Goal: Information Seeking & Learning: Learn about a topic

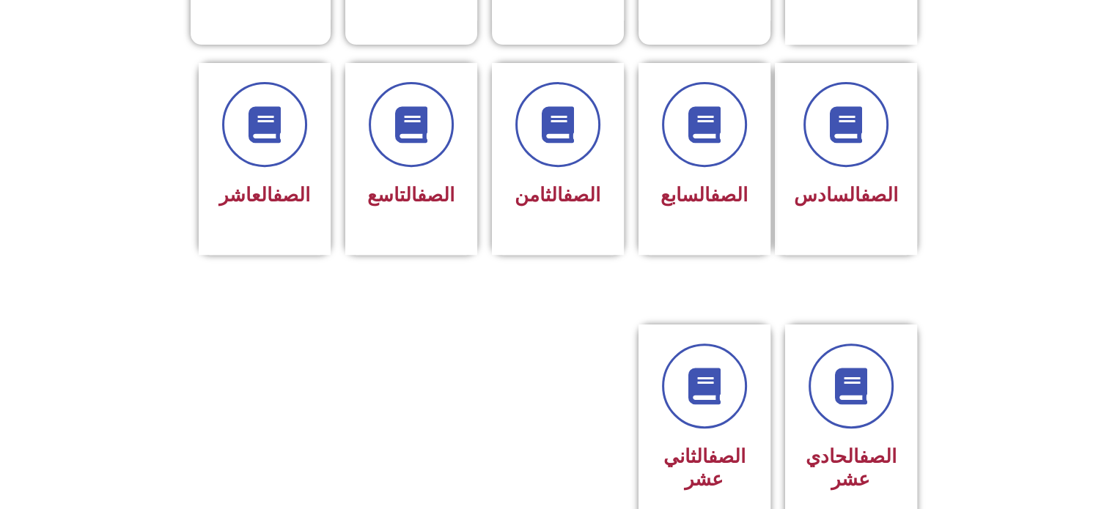
scroll to position [574, 0]
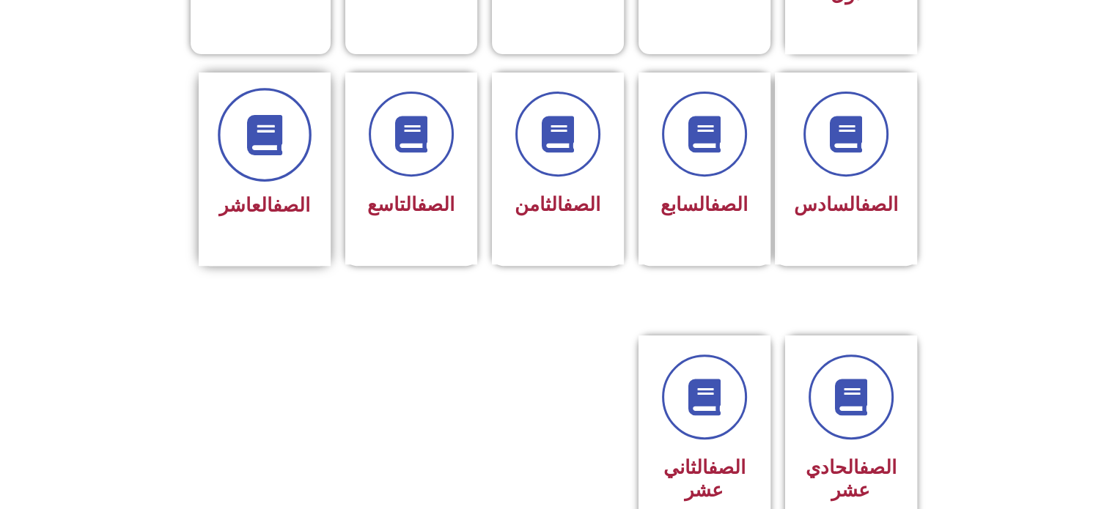
click at [273, 133] on span at bounding box center [265, 135] width 94 height 94
click at [278, 194] on link "الصف" at bounding box center [291, 205] width 37 height 22
click at [276, 144] on span at bounding box center [265, 135] width 94 height 94
click at [275, 124] on icon at bounding box center [264, 134] width 40 height 40
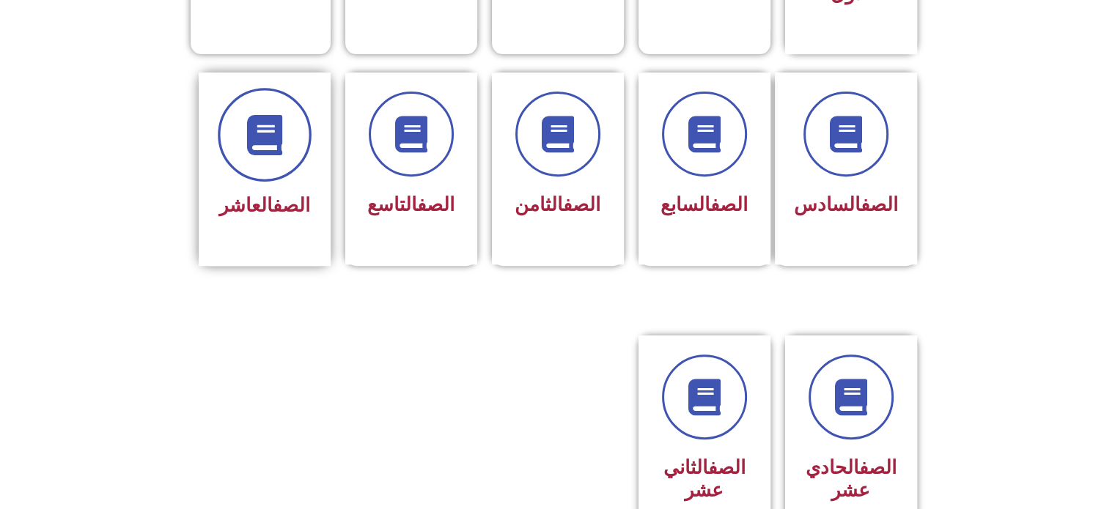
click at [267, 114] on icon at bounding box center [264, 134] width 40 height 40
click at [262, 137] on span at bounding box center [265, 135] width 94 height 94
click at [273, 194] on link "الصف" at bounding box center [291, 205] width 37 height 22
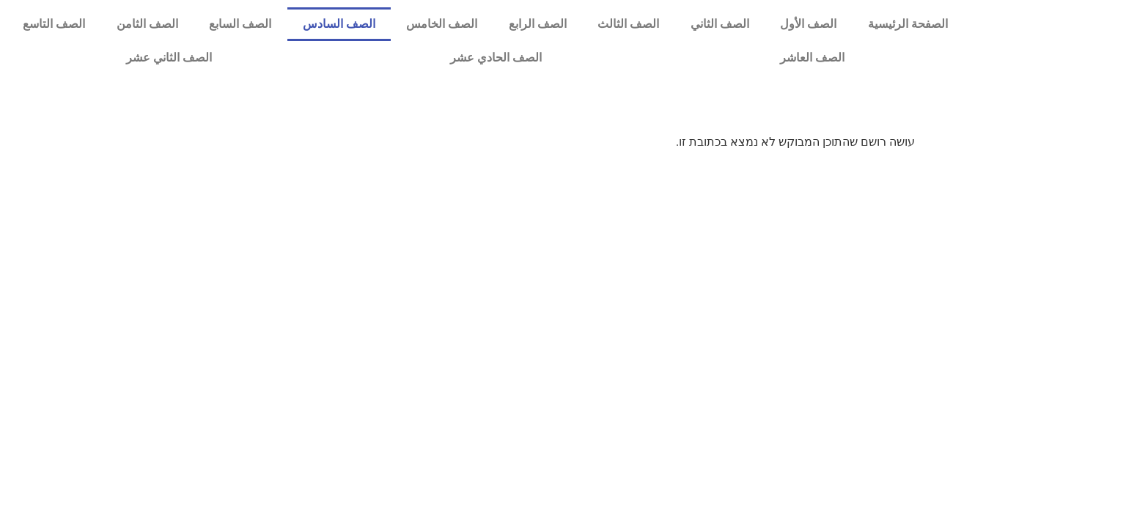
click at [391, 28] on link "الصف السادس" at bounding box center [339, 24] width 104 height 34
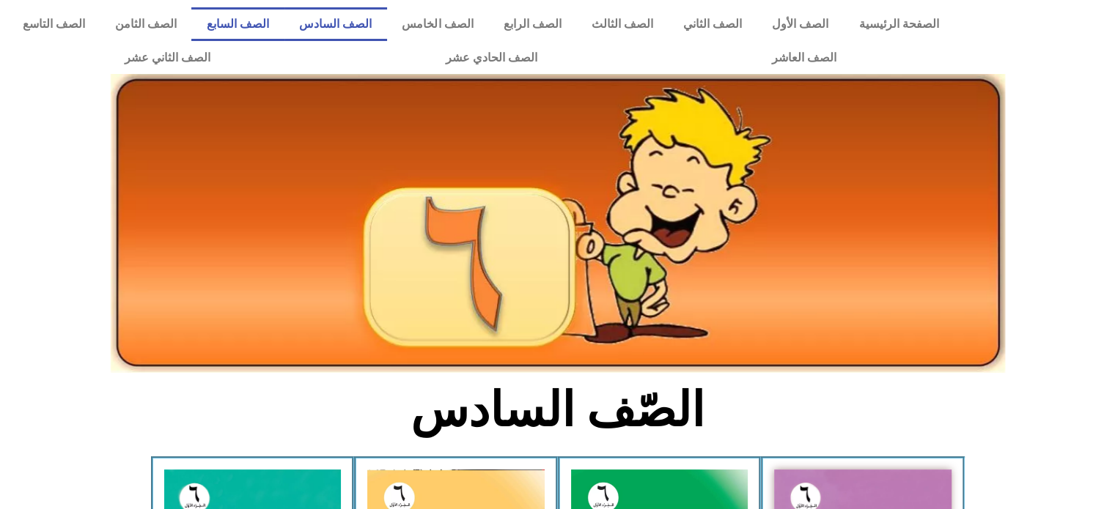
click at [284, 29] on link "الصف السابع" at bounding box center [237, 24] width 92 height 34
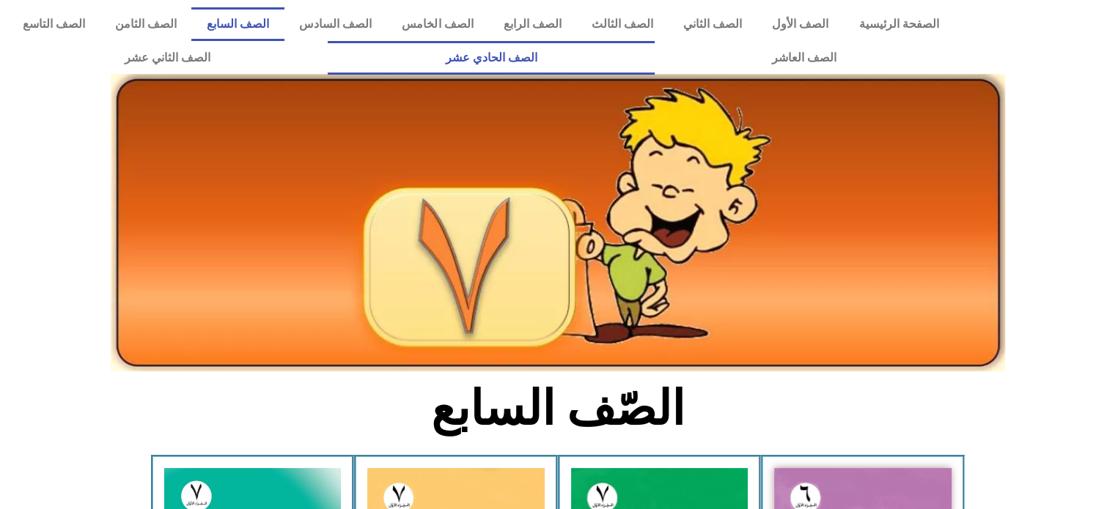
click at [654, 62] on link "الصف الحادي عشر" at bounding box center [491, 58] width 326 height 34
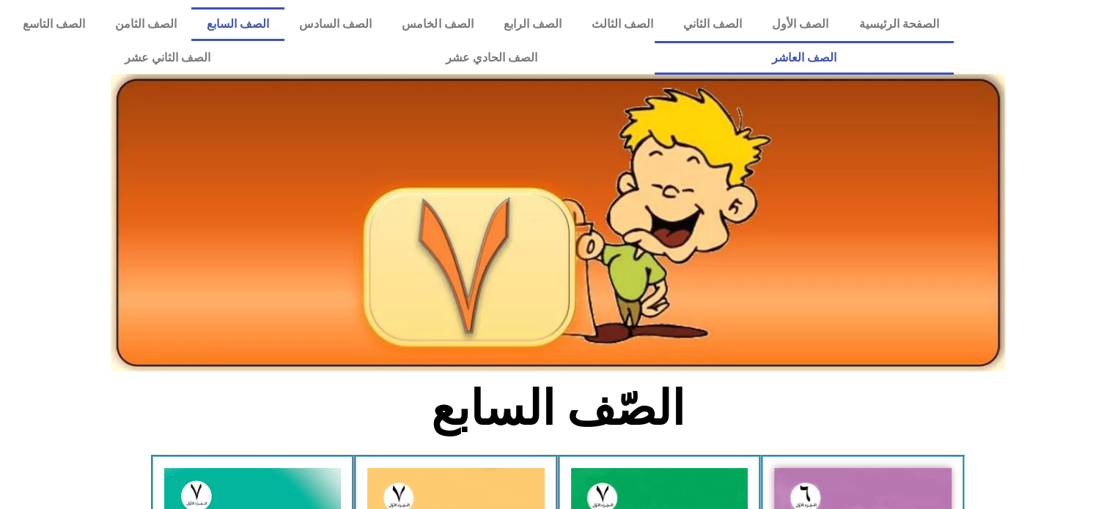
click at [655, 41] on link "الصف العاشر" at bounding box center [804, 58] width 299 height 34
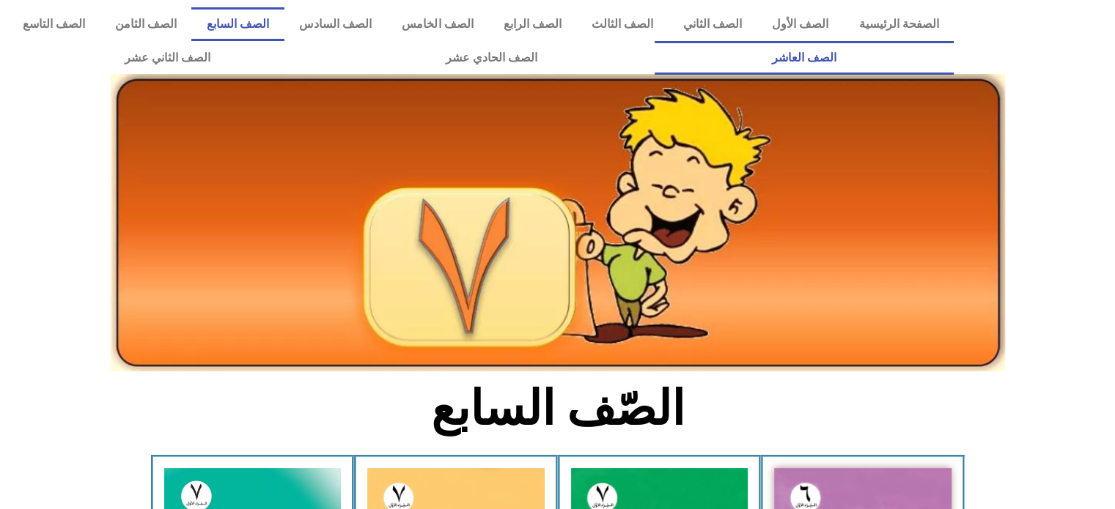
click at [655, 41] on link "الصف العاشر" at bounding box center [804, 58] width 299 height 34
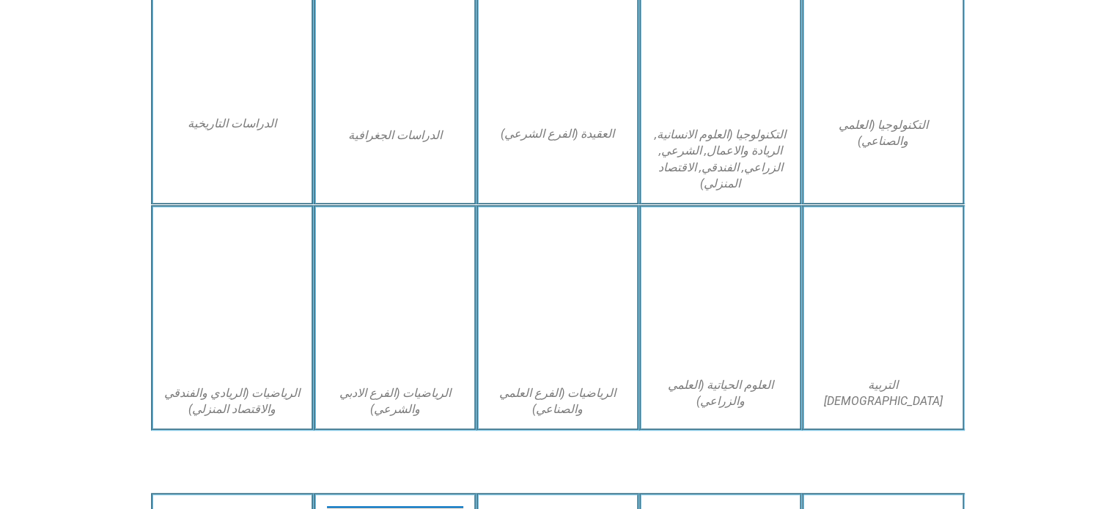
scroll to position [803, 0]
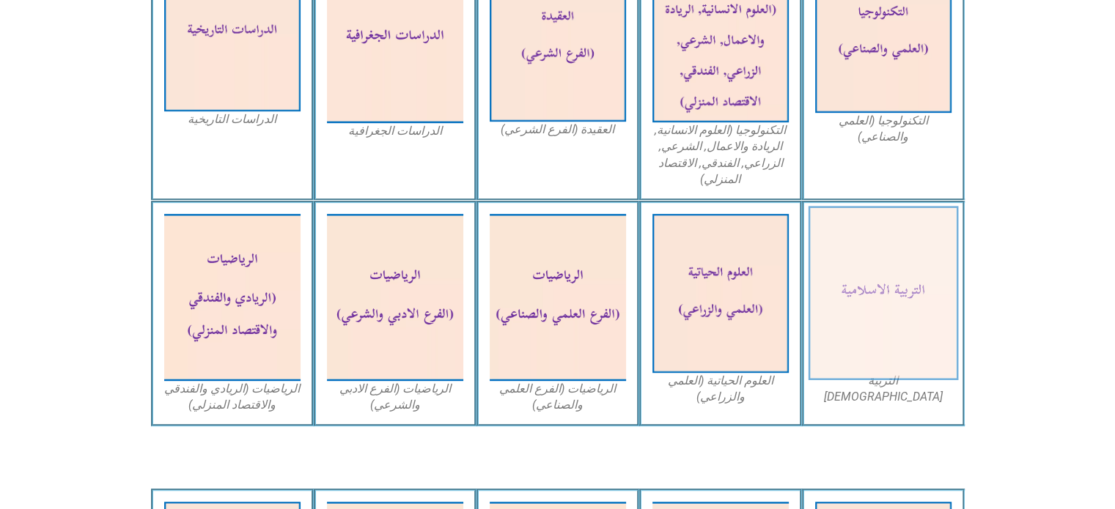
click at [852, 281] on img at bounding box center [883, 294] width 150 height 174
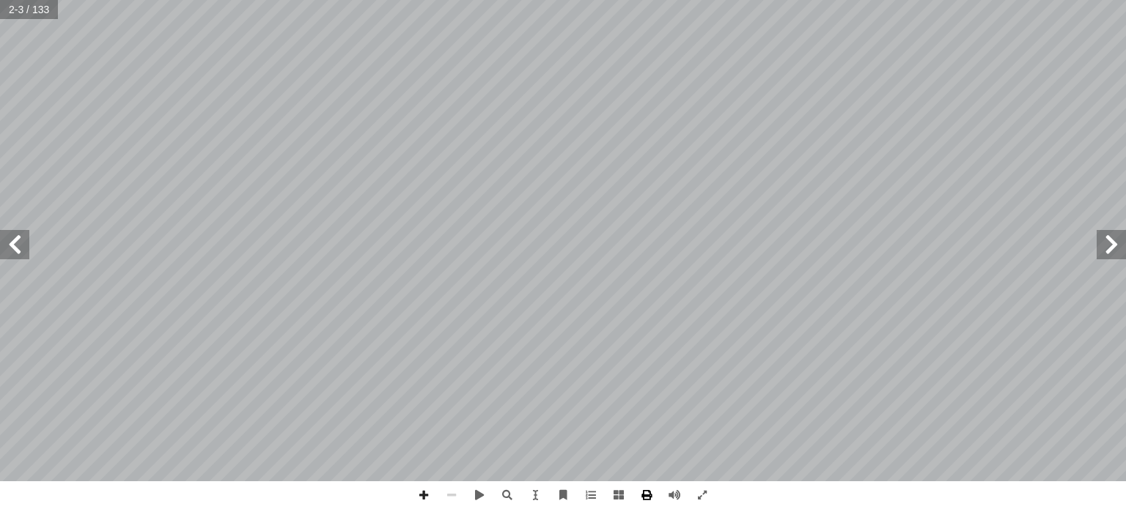
click at [645, 490] on span at bounding box center [647, 496] width 28 height 28
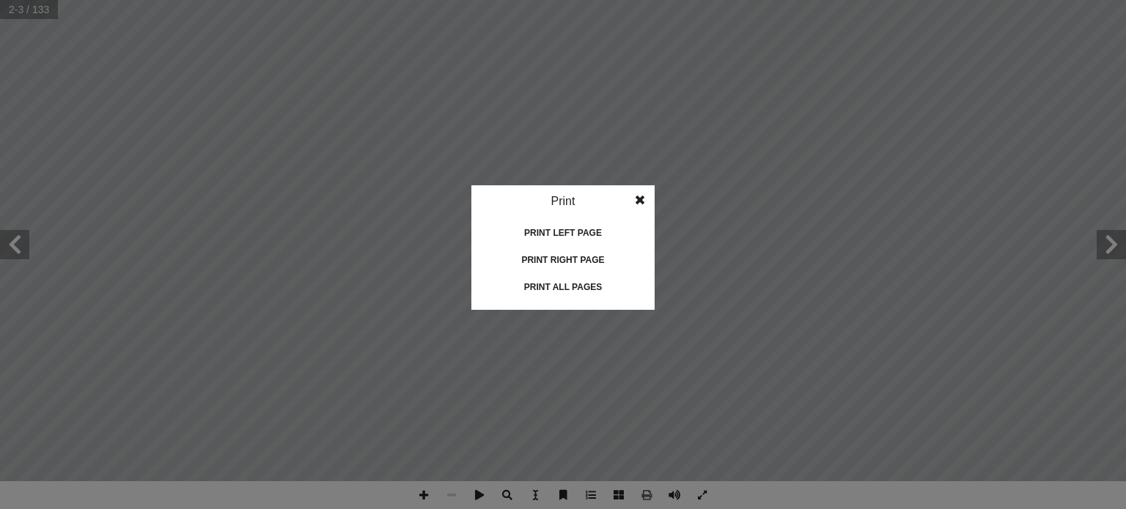
click at [560, 262] on div "Print right page" at bounding box center [563, 259] width 147 height 23
click at [642, 201] on span at bounding box center [640, 199] width 26 height 29
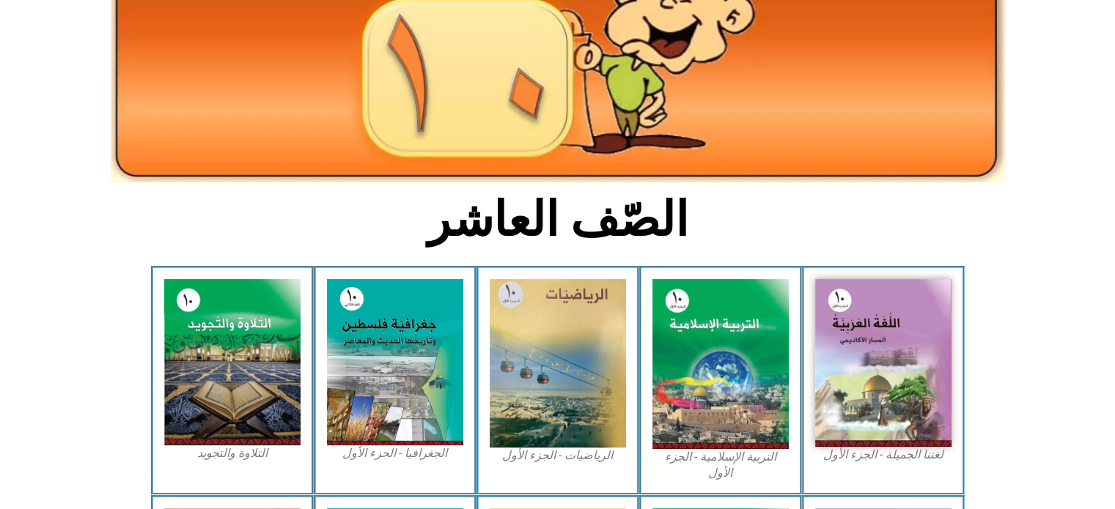
scroll to position [210, 0]
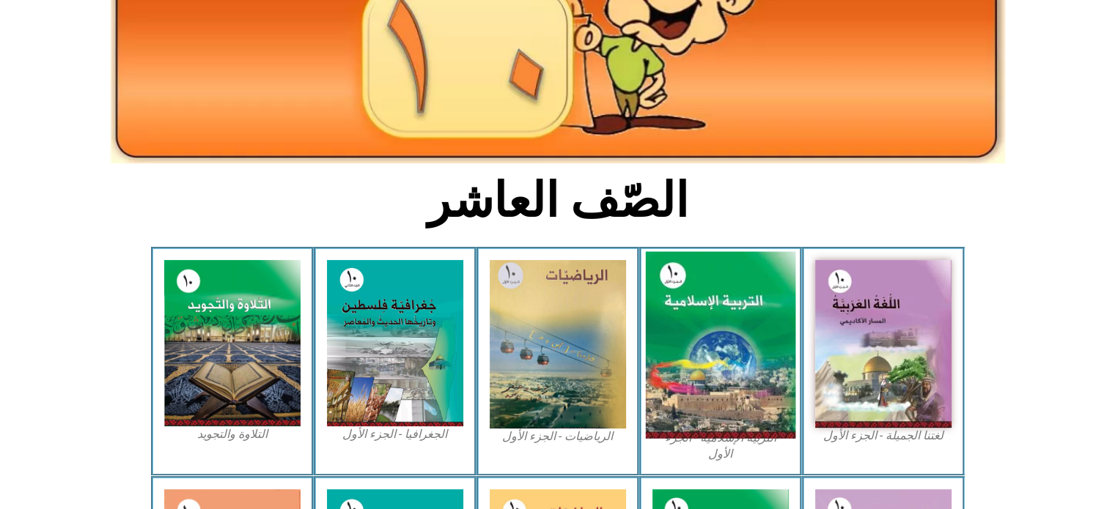
click at [724, 372] on img at bounding box center [720, 345] width 150 height 187
click at [694, 347] on img at bounding box center [720, 345] width 150 height 187
click at [734, 359] on img at bounding box center [720, 345] width 150 height 187
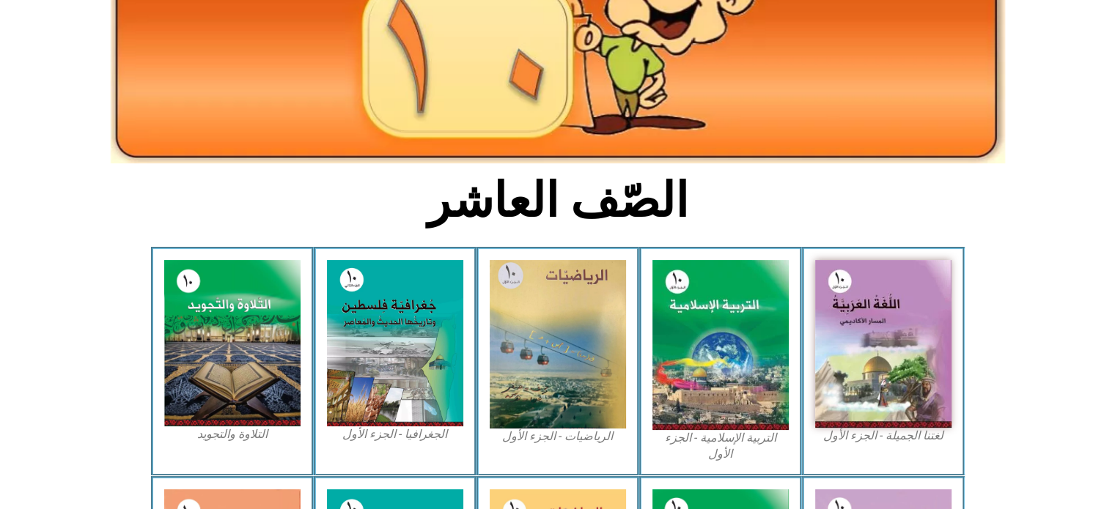
click at [717, 436] on figcaption "التربية الإسلامية - الجزء الأول" at bounding box center [720, 446] width 136 height 33
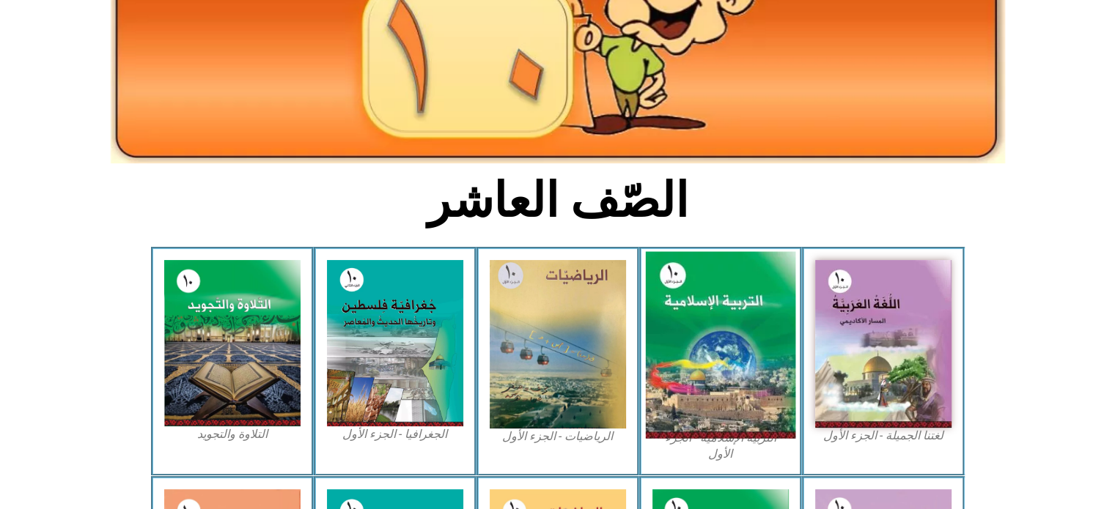
click at [726, 354] on img at bounding box center [720, 345] width 150 height 187
click at [688, 303] on img at bounding box center [720, 345] width 150 height 187
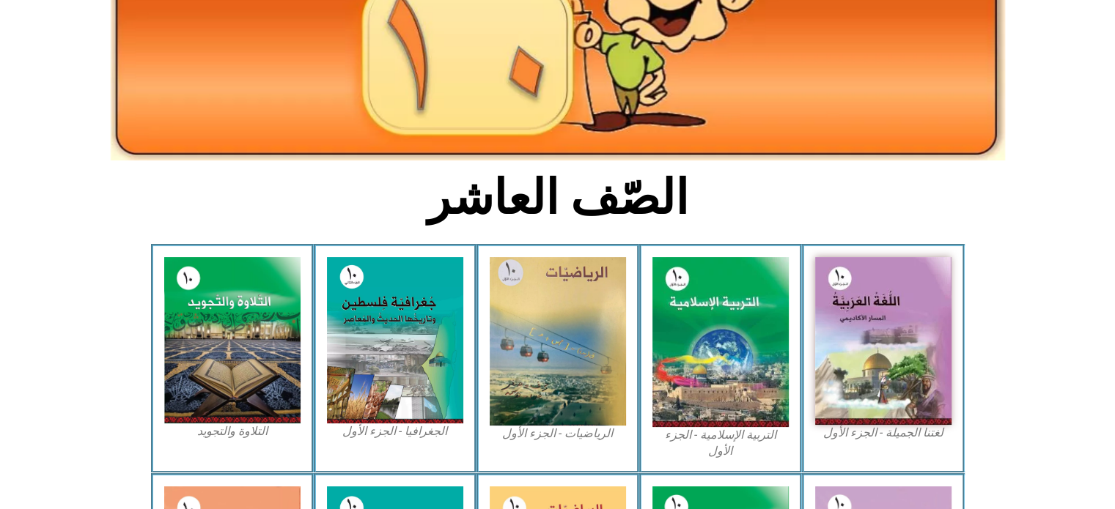
scroll to position [214, 0]
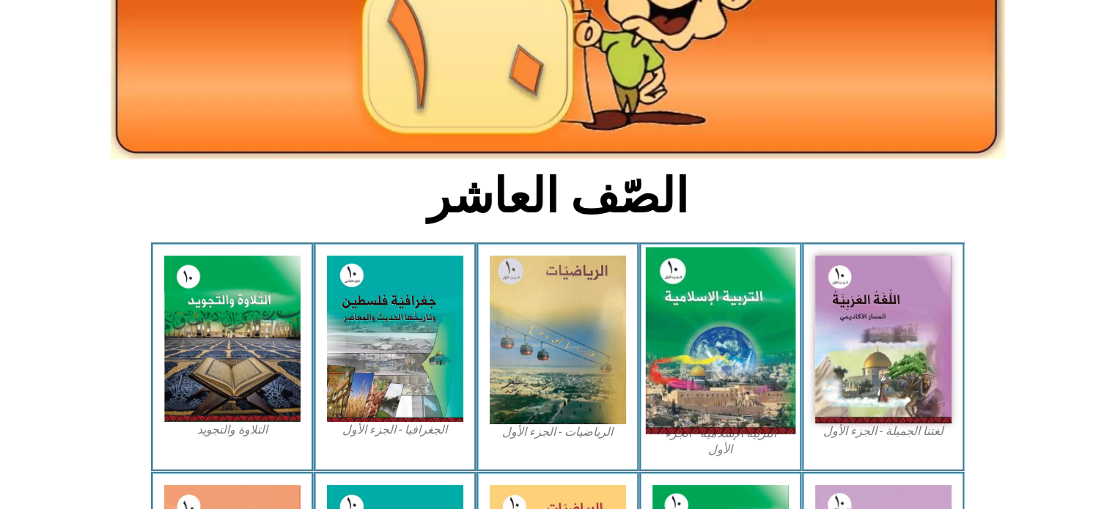
click at [690, 307] on img at bounding box center [720, 341] width 150 height 187
drag, startPoint x: 691, startPoint y: 307, endPoint x: 707, endPoint y: 352, distance: 47.3
click at [707, 352] on img at bounding box center [720, 341] width 150 height 187
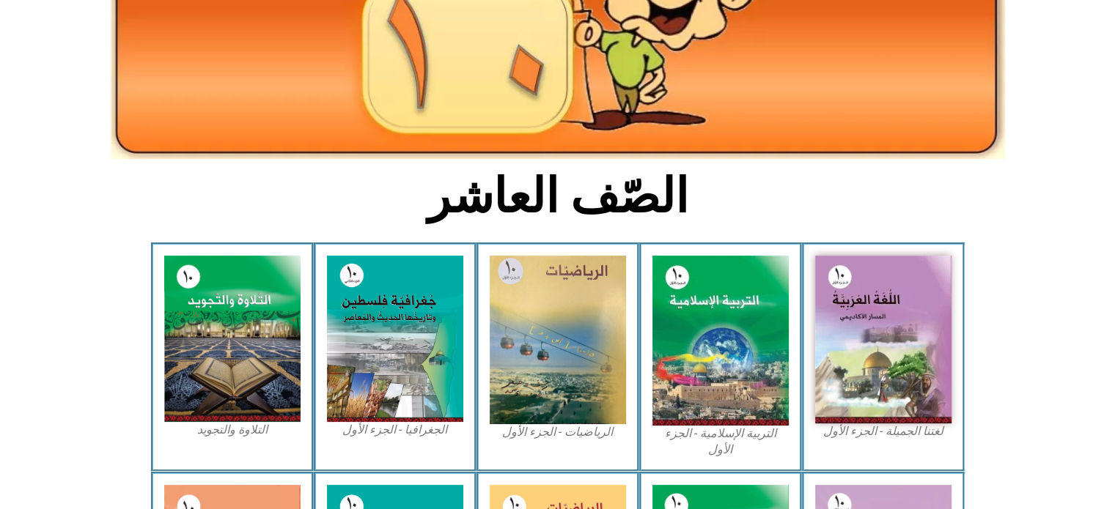
click at [704, 433] on figcaption "التربية الإسلامية - الجزء الأول" at bounding box center [720, 442] width 136 height 33
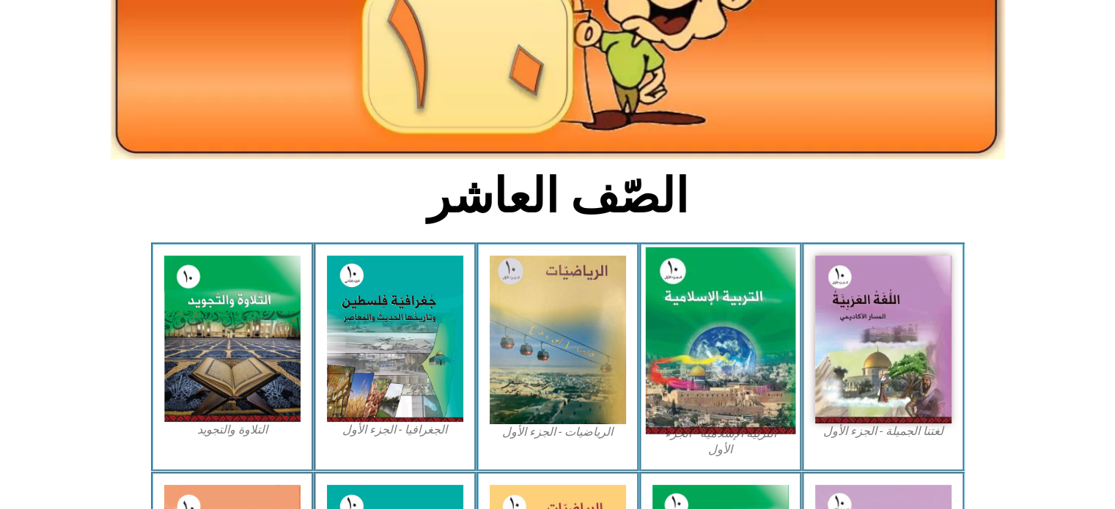
click at [748, 422] on img at bounding box center [720, 341] width 150 height 187
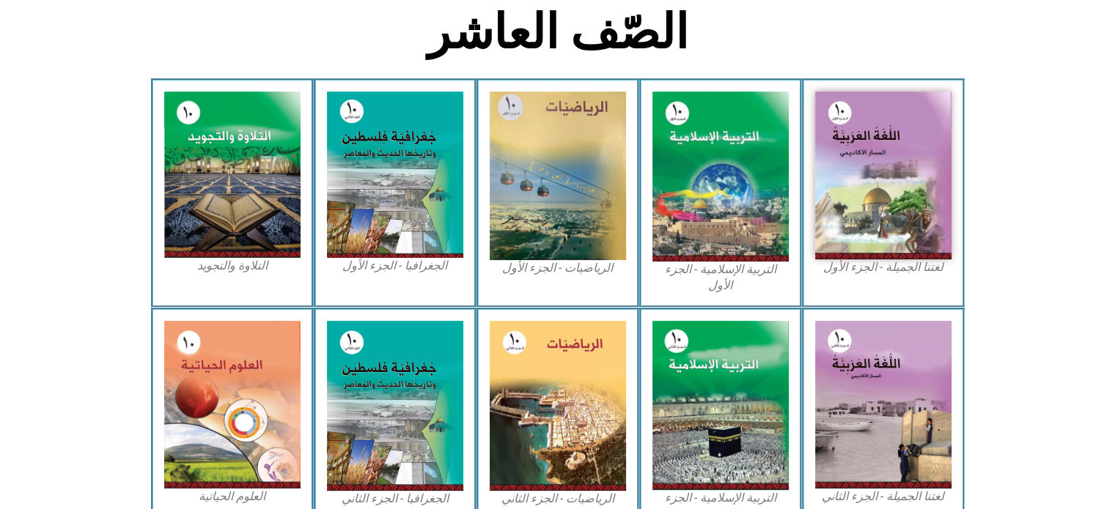
scroll to position [382, 0]
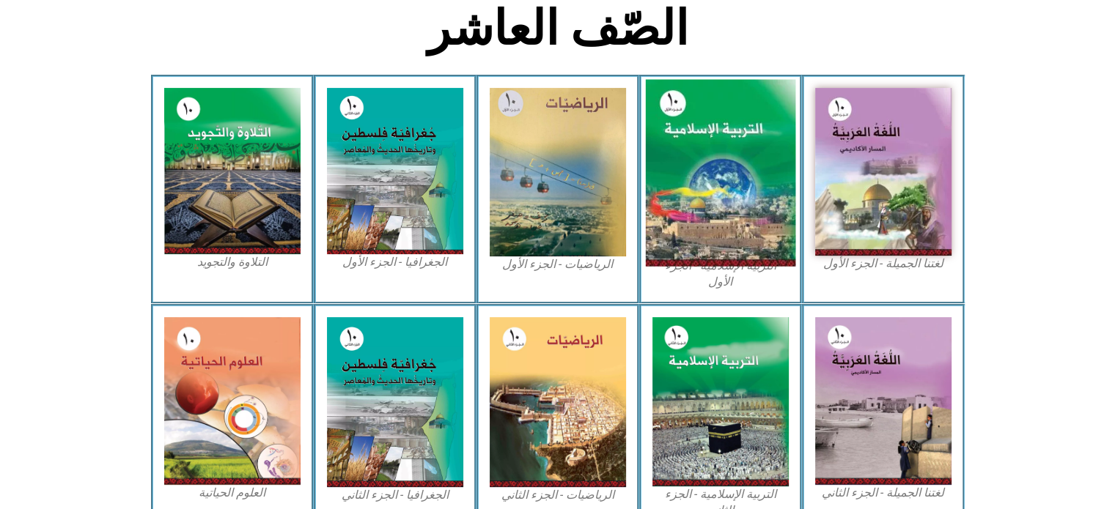
click at [687, 168] on img at bounding box center [720, 173] width 150 height 187
click at [715, 164] on img at bounding box center [720, 173] width 150 height 187
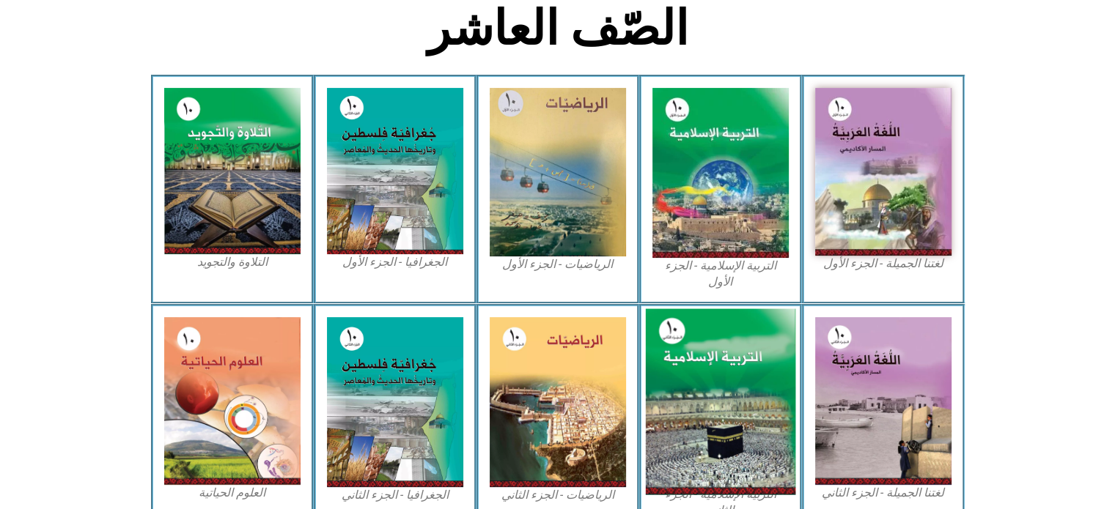
click at [752, 325] on img at bounding box center [720, 402] width 150 height 186
click at [709, 309] on img at bounding box center [720, 402] width 150 height 186
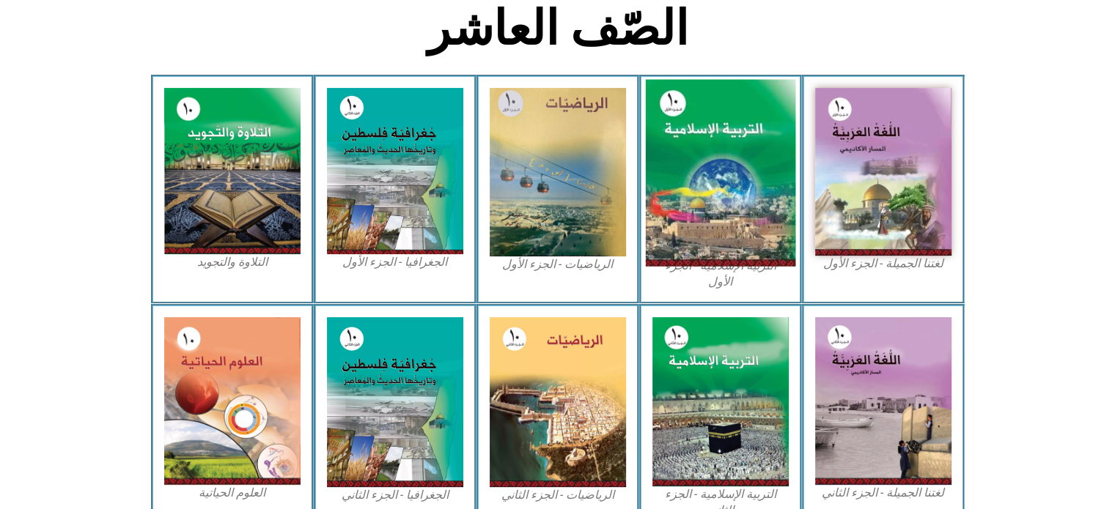
click at [715, 213] on img at bounding box center [720, 173] width 150 height 187
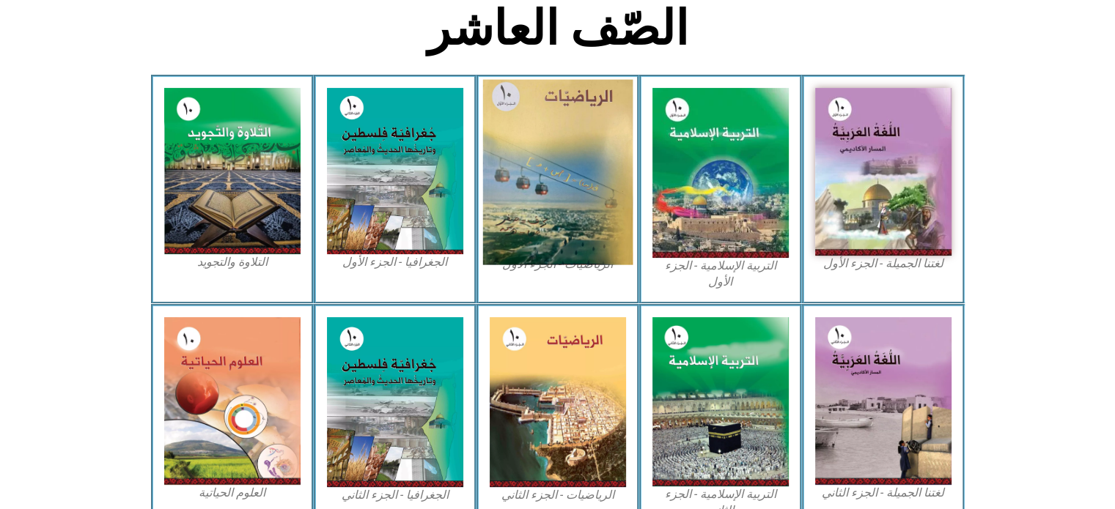
click at [585, 233] on img at bounding box center [557, 172] width 150 height 185
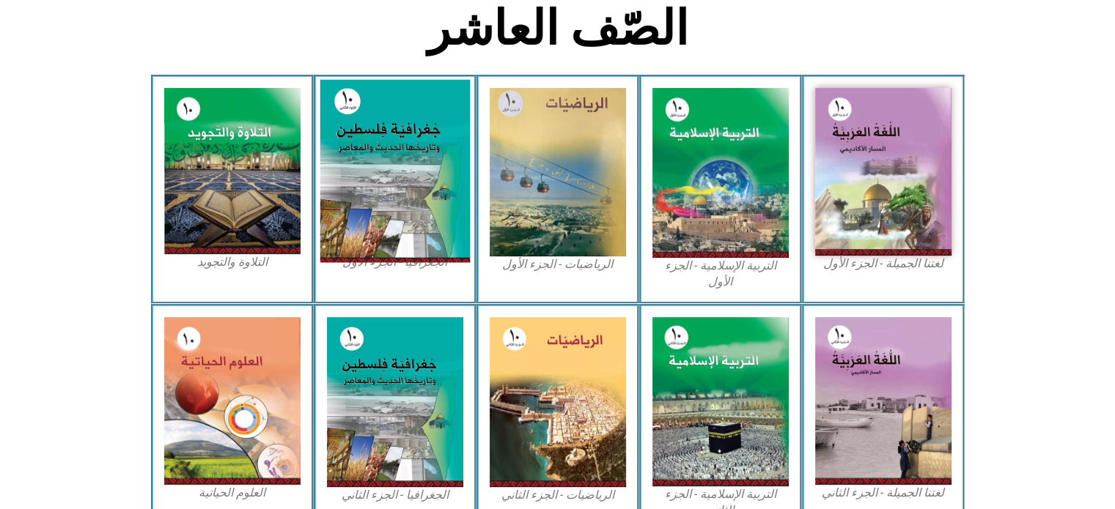
click at [430, 231] on img at bounding box center [395, 171] width 150 height 183
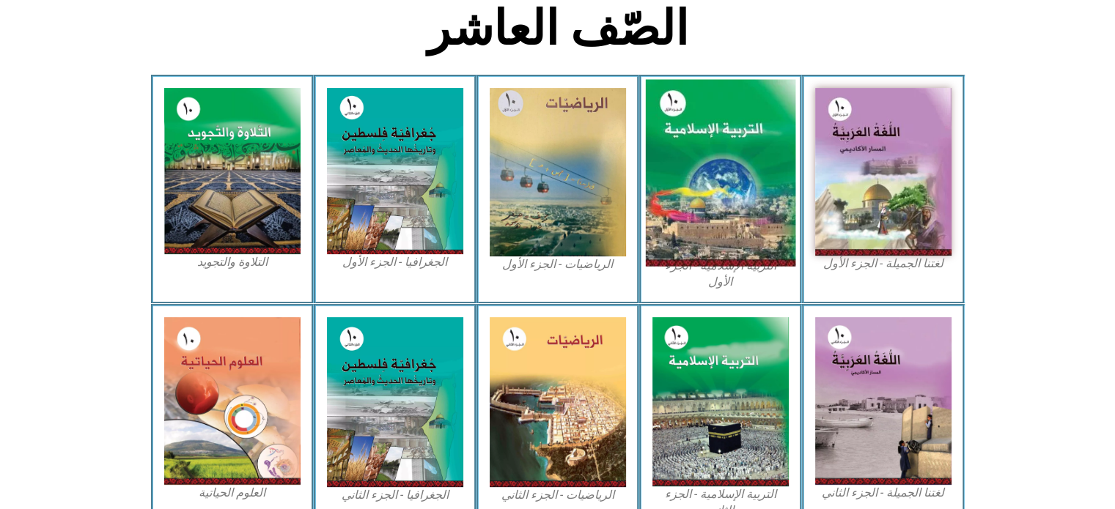
click at [720, 202] on img at bounding box center [720, 173] width 150 height 187
click at [771, 196] on img at bounding box center [720, 173] width 150 height 187
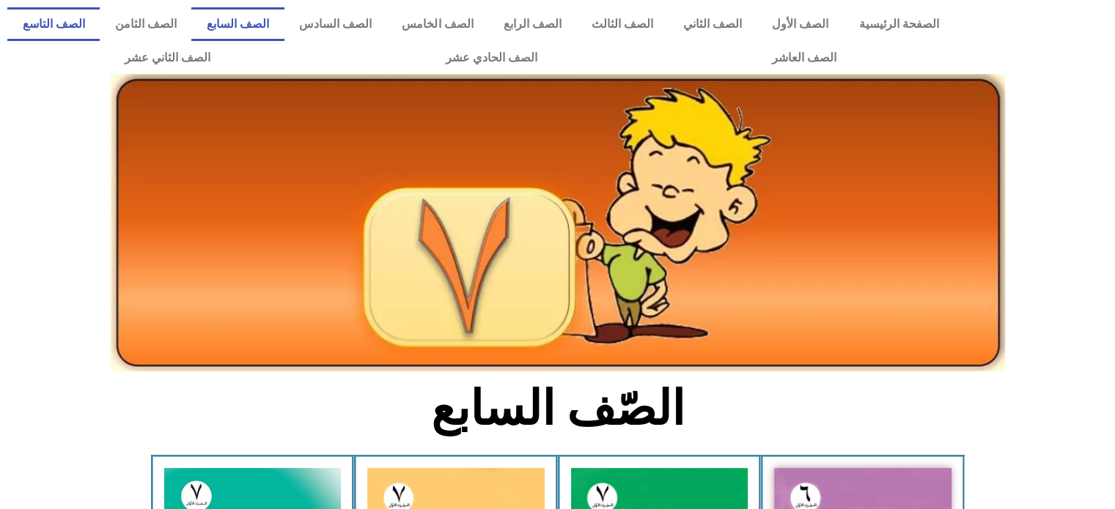
click at [100, 34] on link "الصف التاسع" at bounding box center [53, 24] width 92 height 34
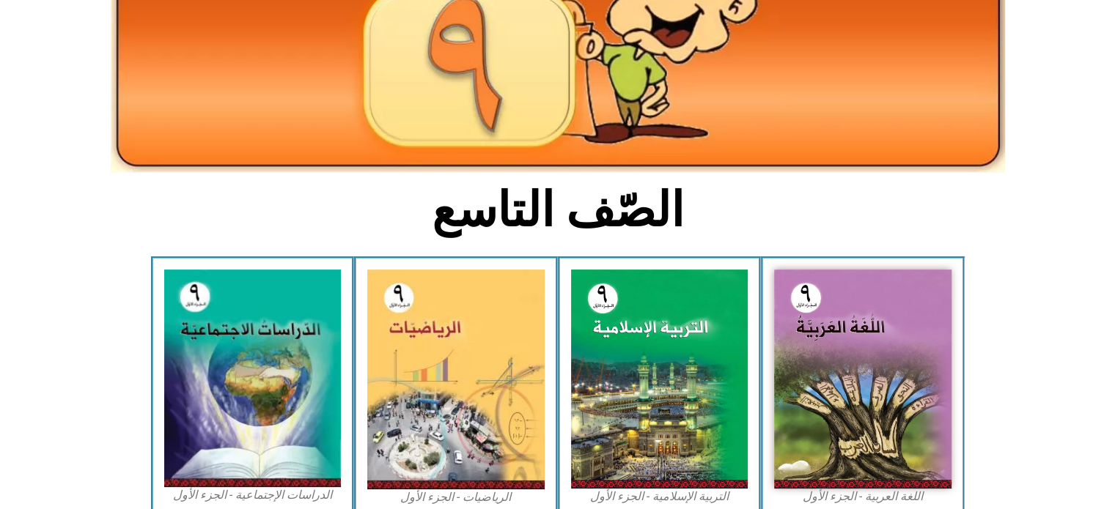
scroll to position [274, 0]
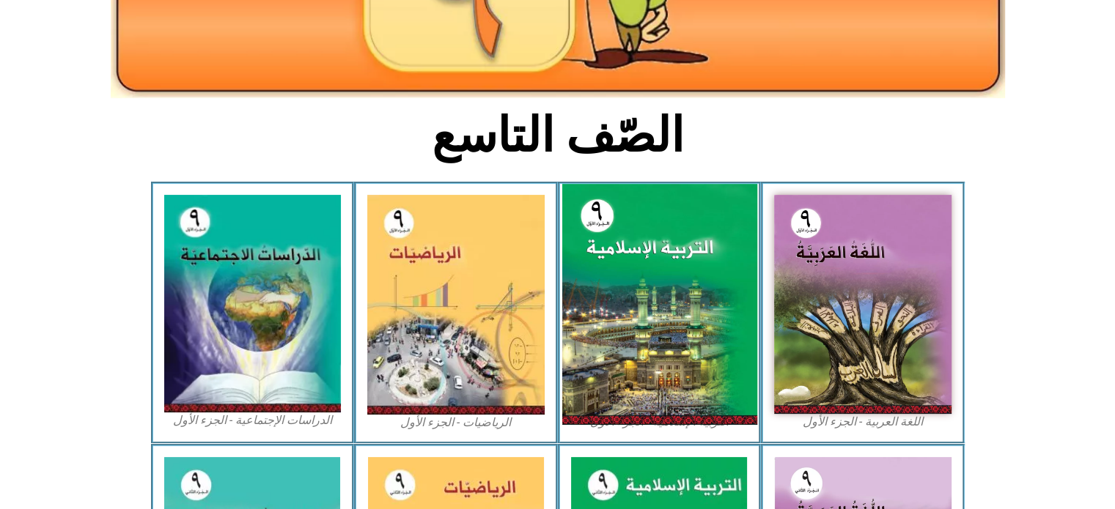
click at [605, 300] on img at bounding box center [658, 304] width 195 height 241
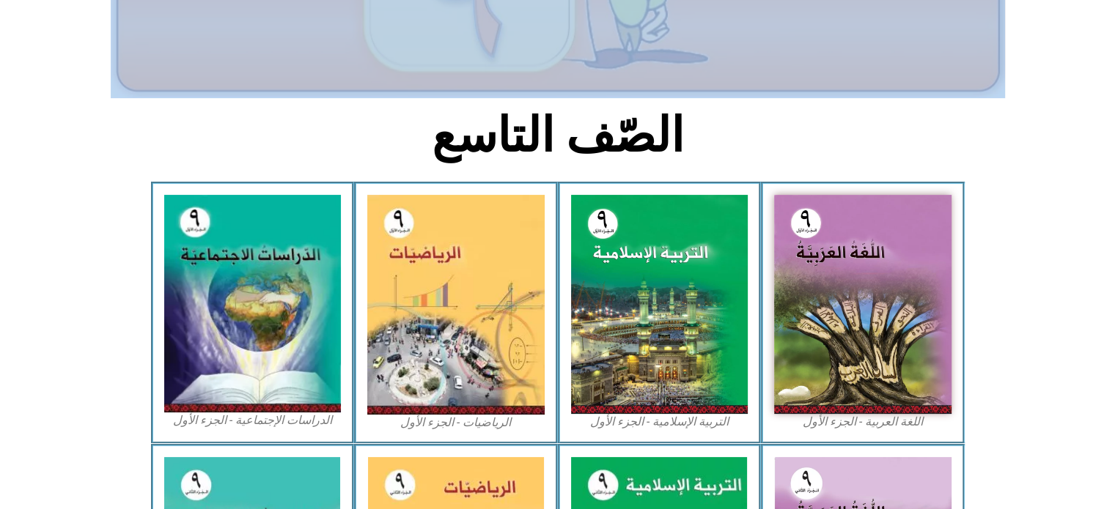
drag, startPoint x: 1113, startPoint y: 155, endPoint x: 1124, endPoint y: 141, distance: 17.2
click at [1114, 32] on html "الصفحة الرئيسية الصف الأول الصف الثاني الصف الثالث الصف الرابع الصف الخامس الصف…" at bounding box center [557, 379] width 1115 height 1306
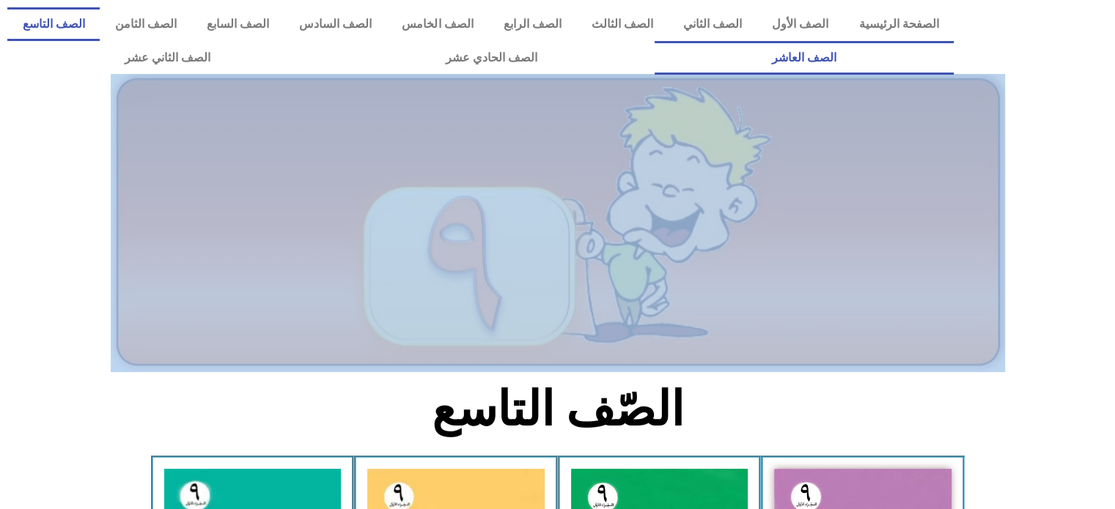
click at [655, 41] on link "الصف العاشر" at bounding box center [804, 58] width 299 height 34
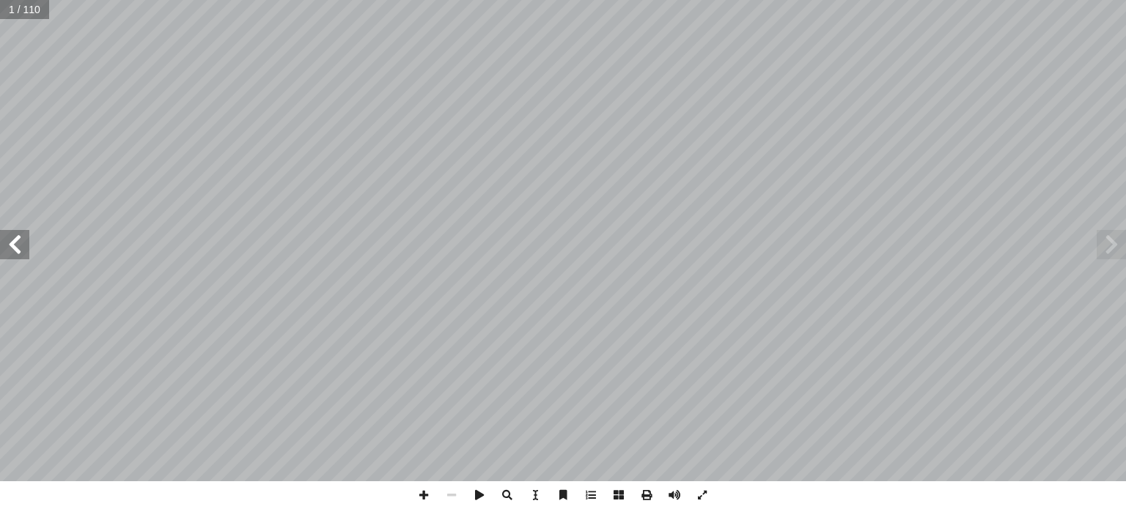
click at [1107, 248] on span at bounding box center [1110, 244] width 29 height 29
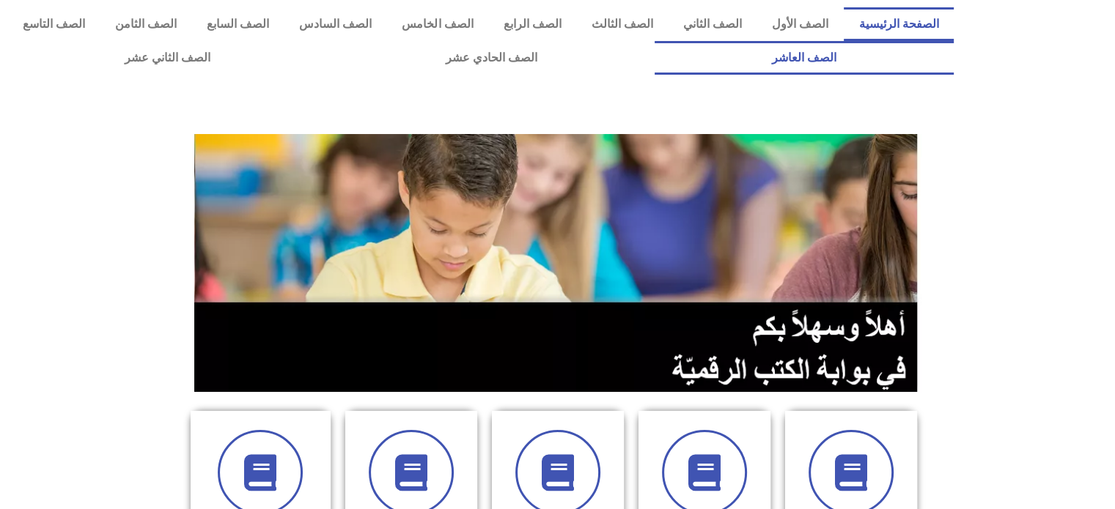
click at [655, 41] on link "الصف العاشر" at bounding box center [804, 58] width 299 height 34
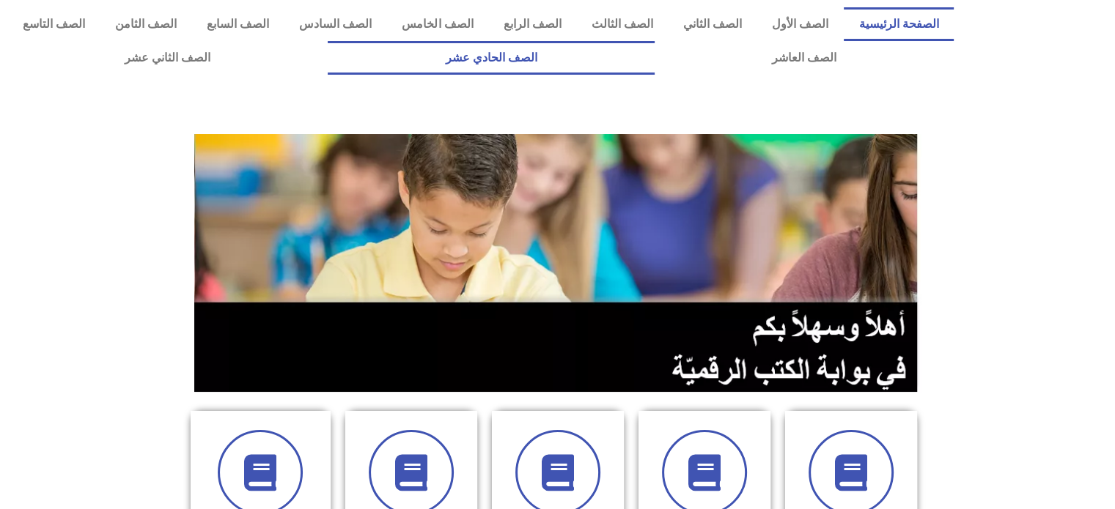
click at [654, 55] on link "الصف الحادي عشر" at bounding box center [491, 58] width 326 height 34
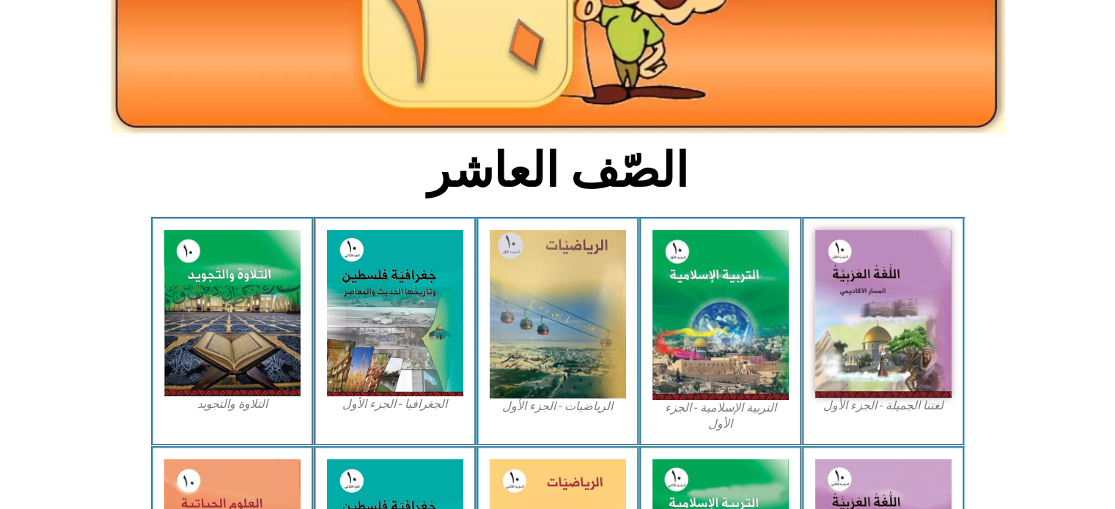
scroll to position [259, 0]
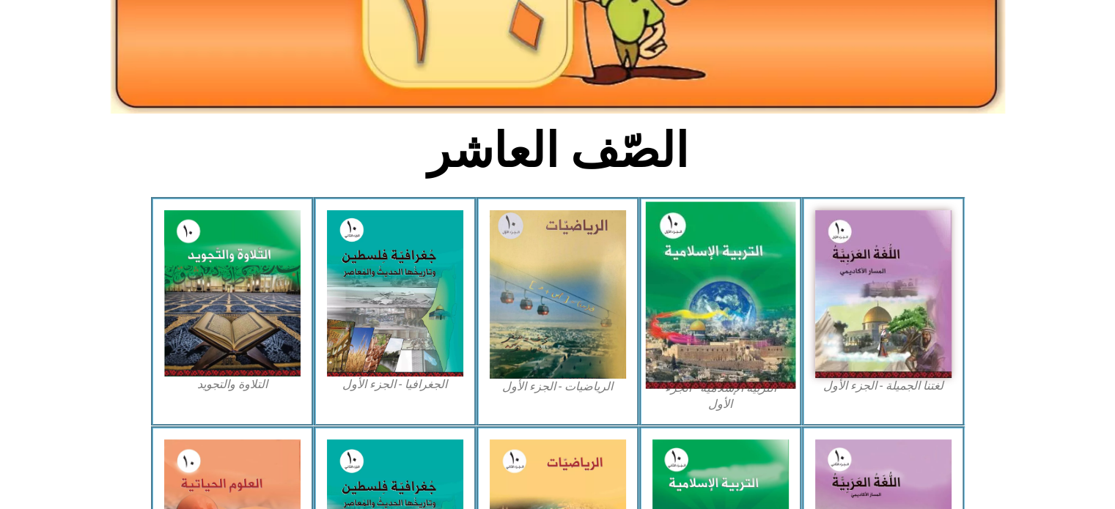
click at [701, 338] on img at bounding box center [720, 295] width 150 height 187
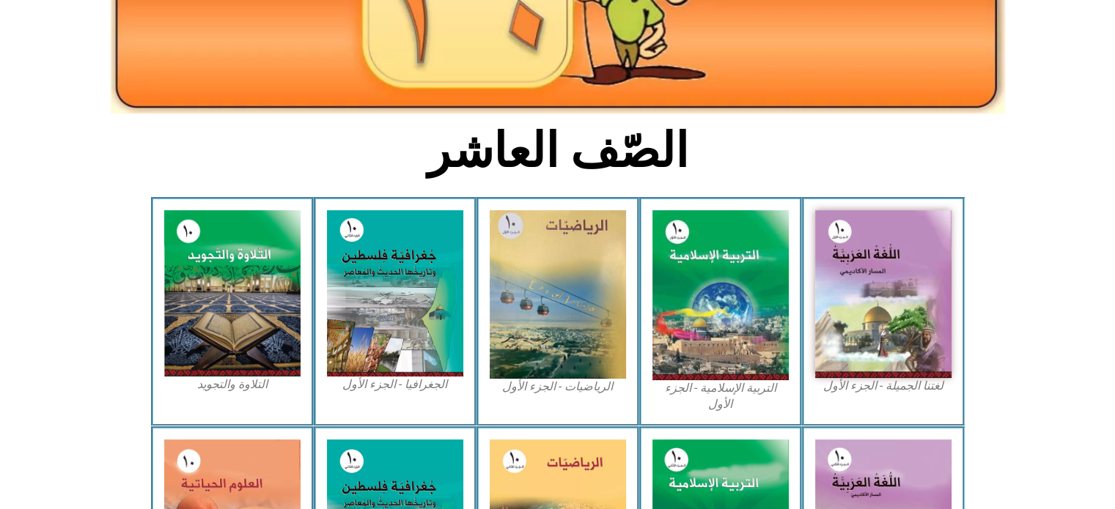
click at [708, 386] on figcaption "التربية الإسلامية - الجزء الأول" at bounding box center [720, 396] width 136 height 33
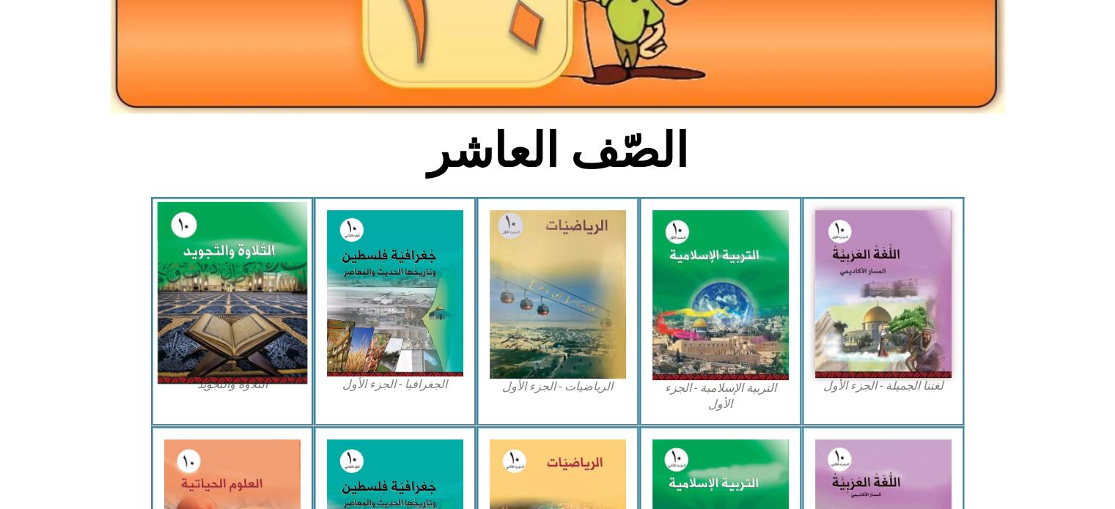
click at [257, 366] on img at bounding box center [232, 293] width 150 height 183
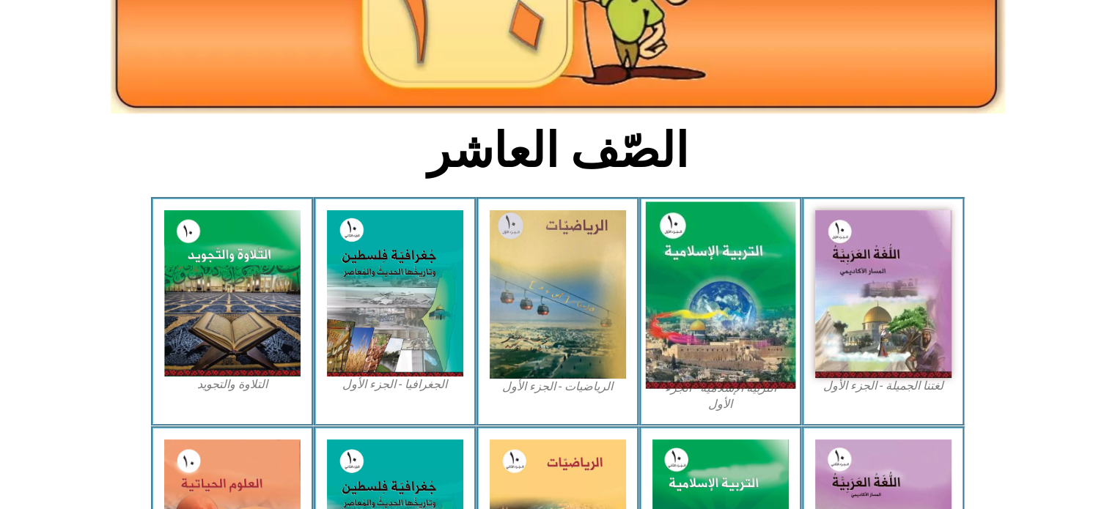
click at [707, 360] on img at bounding box center [720, 295] width 150 height 187
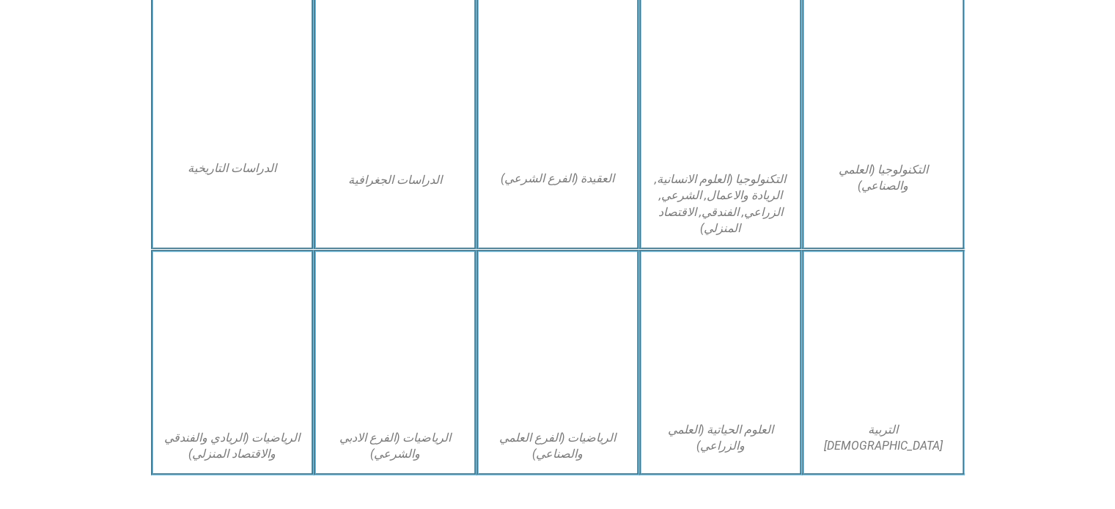
scroll to position [766, 0]
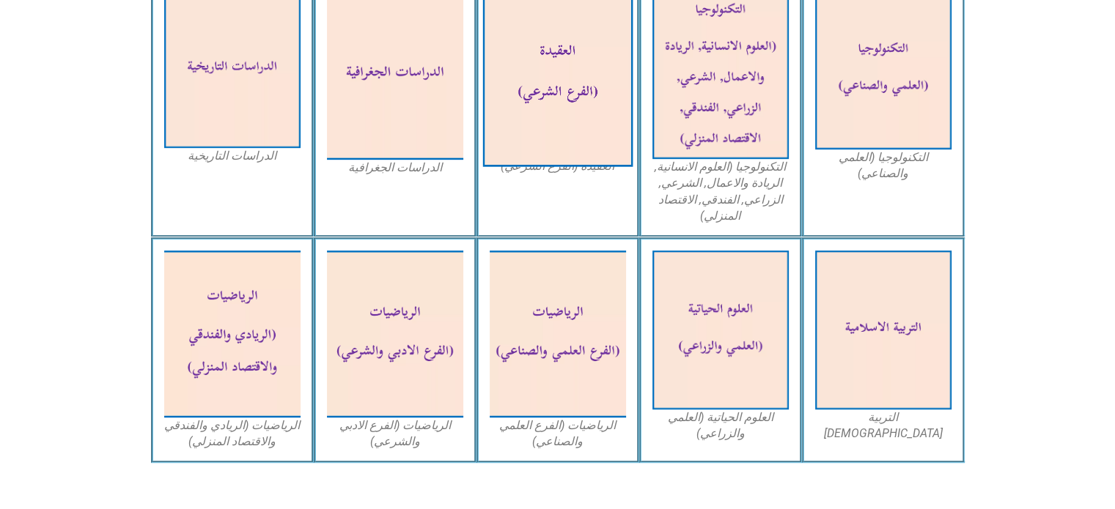
click at [567, 81] on img at bounding box center [557, 73] width 150 height 185
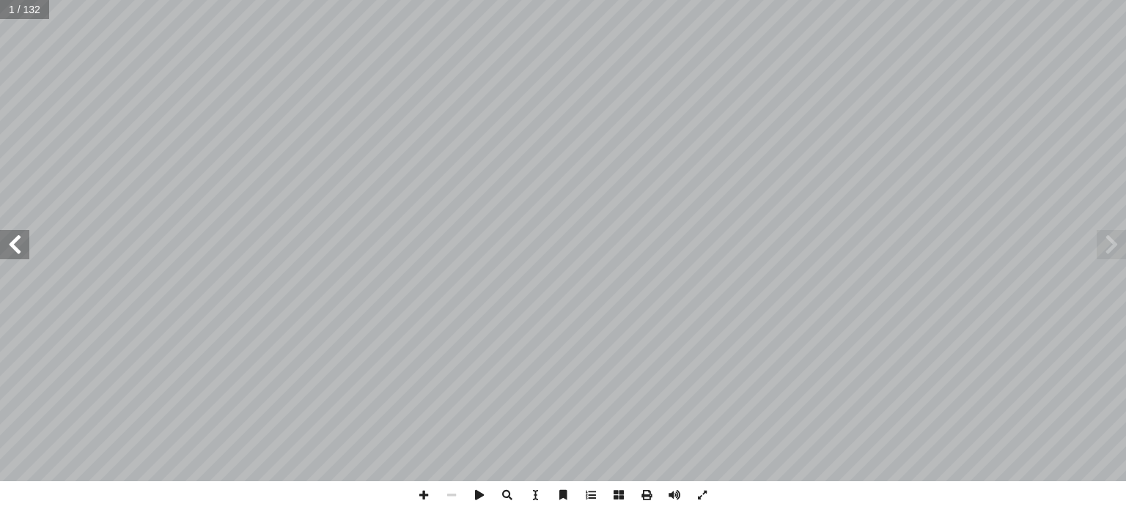
click at [27, 249] on span at bounding box center [14, 244] width 29 height 29
click at [704, 495] on span at bounding box center [702, 496] width 28 height 28
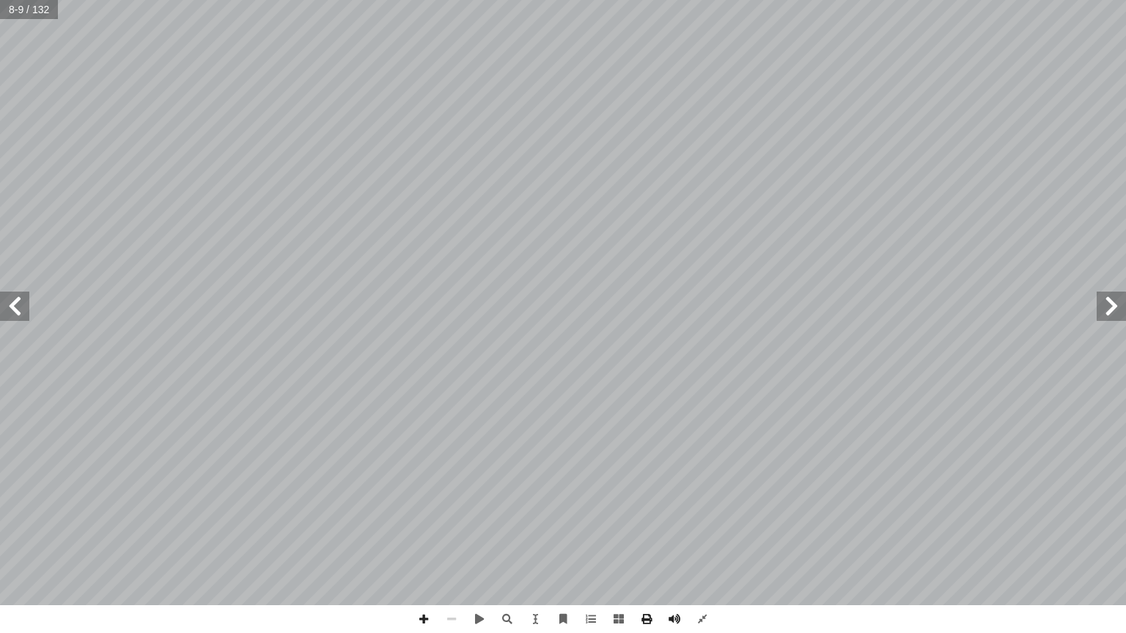
click at [19, 314] on span at bounding box center [14, 306] width 29 height 29
click at [24, 293] on span at bounding box center [14, 306] width 29 height 29
click at [23, 297] on span at bounding box center [14, 306] width 29 height 29
click at [25, 309] on span at bounding box center [14, 306] width 29 height 29
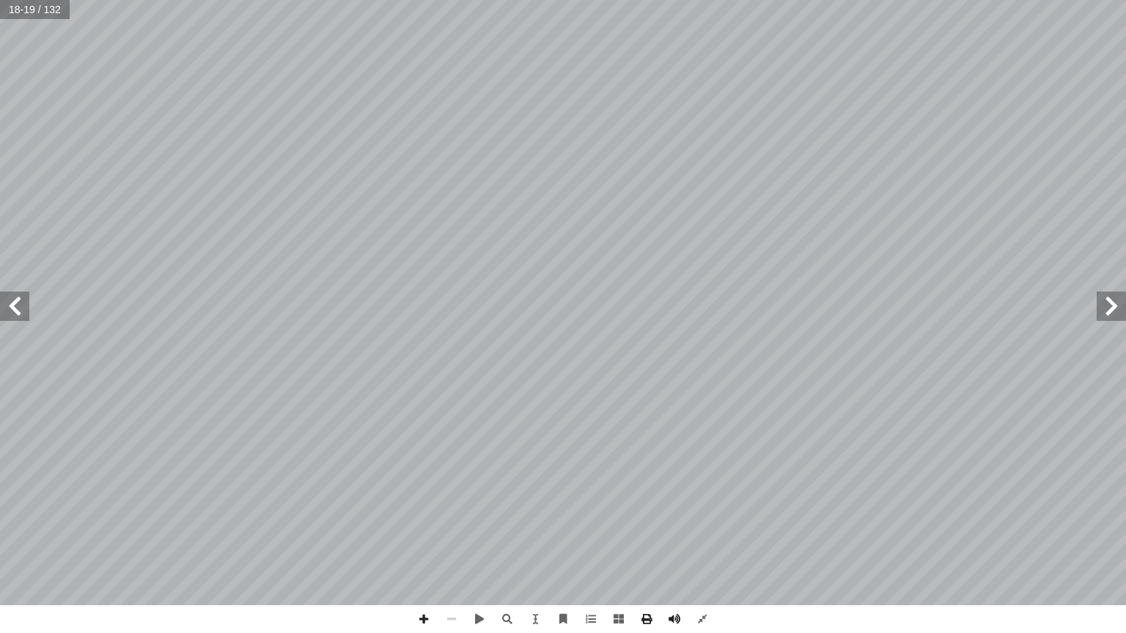
click at [23, 311] on span at bounding box center [14, 306] width 29 height 29
click at [23, 302] on span at bounding box center [14, 306] width 29 height 29
click at [18, 311] on span at bounding box center [14, 306] width 29 height 29
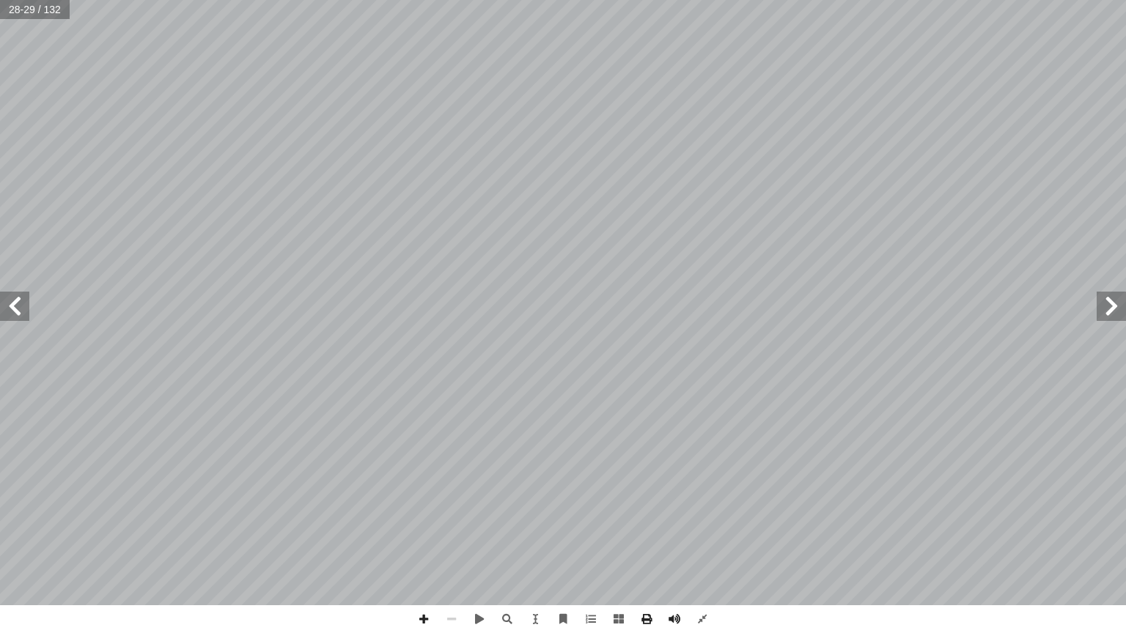
click at [18, 311] on span at bounding box center [14, 306] width 29 height 29
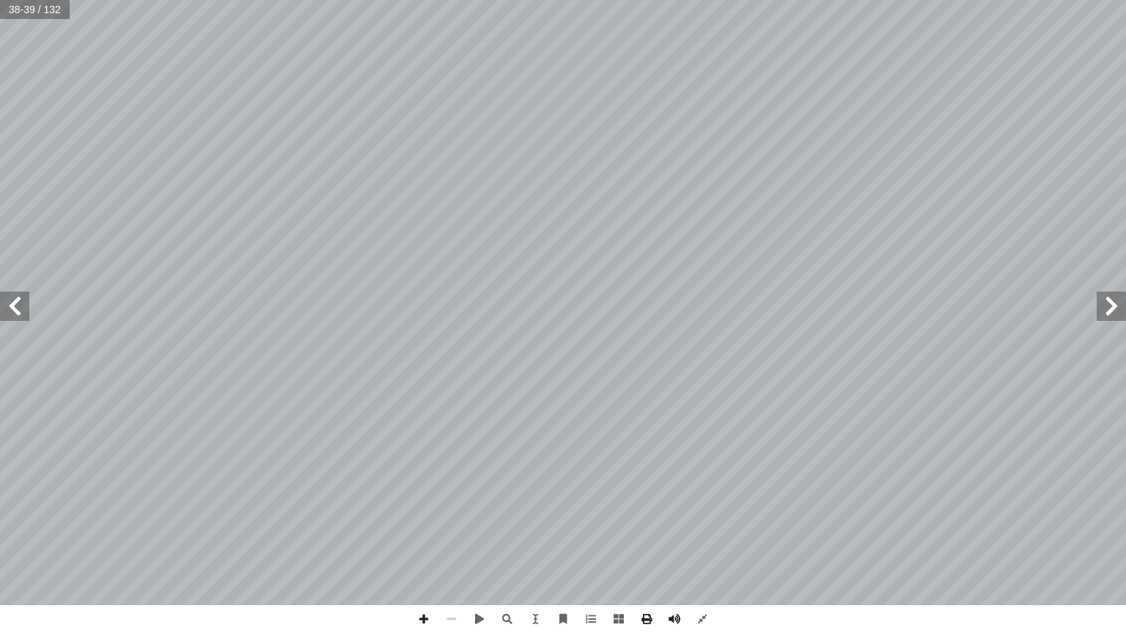
click at [18, 311] on span at bounding box center [14, 306] width 29 height 29
click at [1120, 308] on span at bounding box center [1110, 306] width 29 height 29
click at [23, 304] on span at bounding box center [14, 306] width 29 height 29
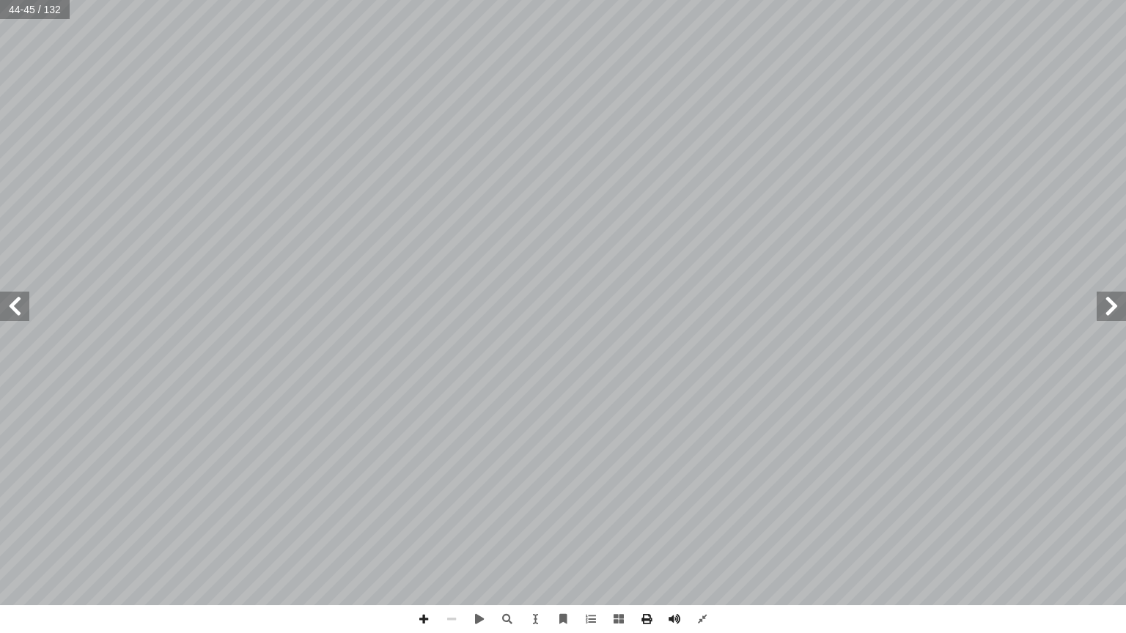
click at [23, 304] on span at bounding box center [14, 306] width 29 height 29
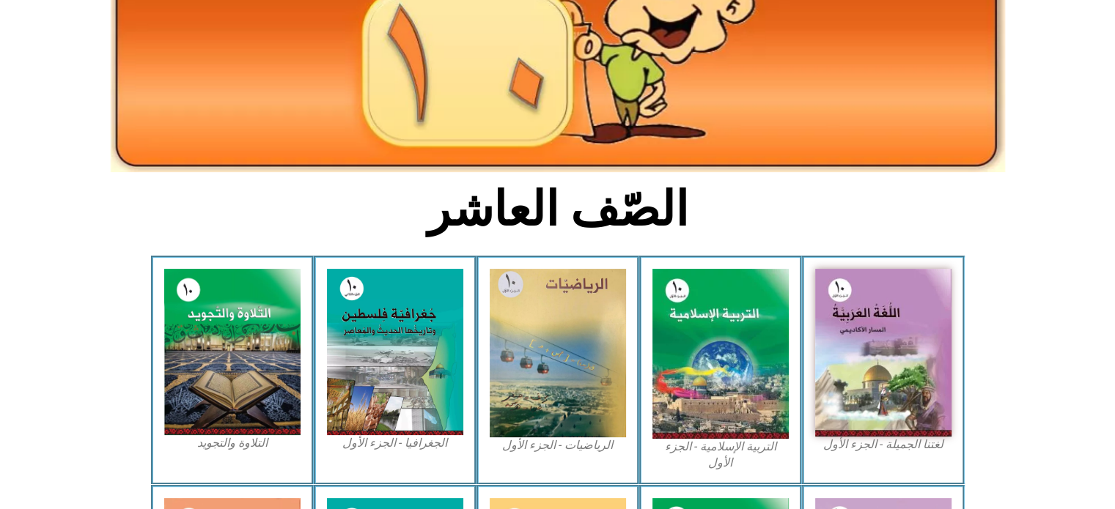
scroll to position [202, 0]
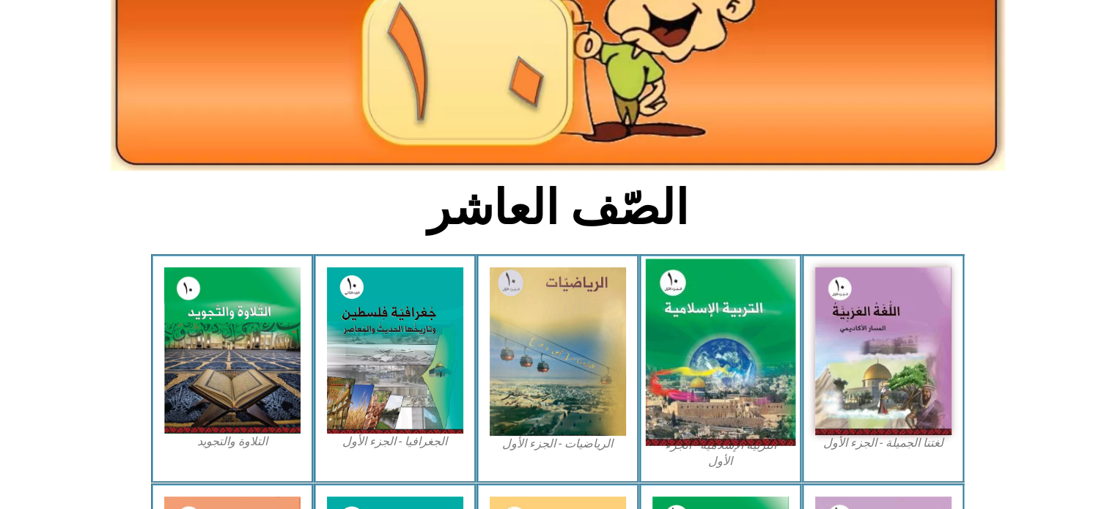
click at [771, 372] on img at bounding box center [720, 352] width 150 height 187
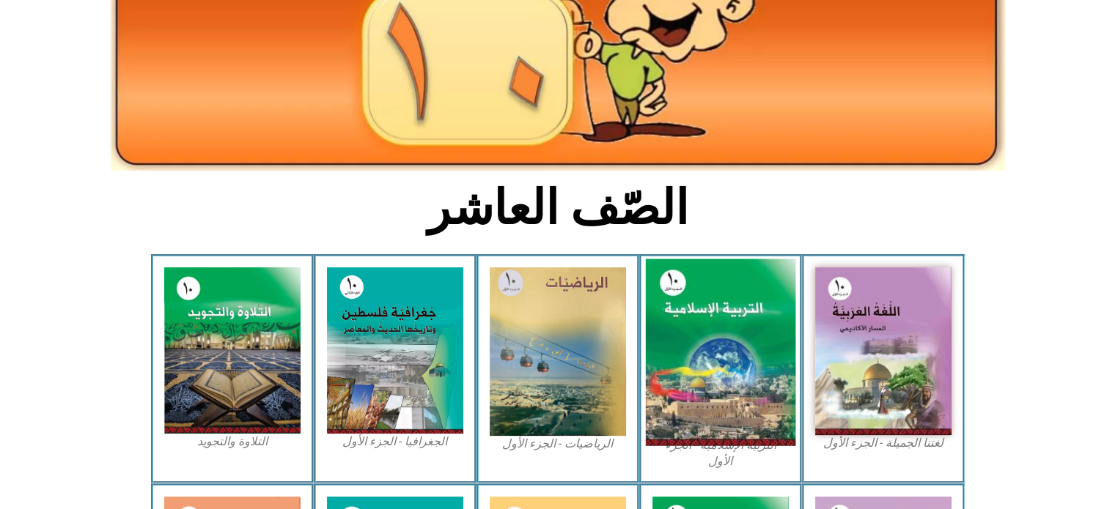
click at [771, 372] on img at bounding box center [720, 352] width 150 height 187
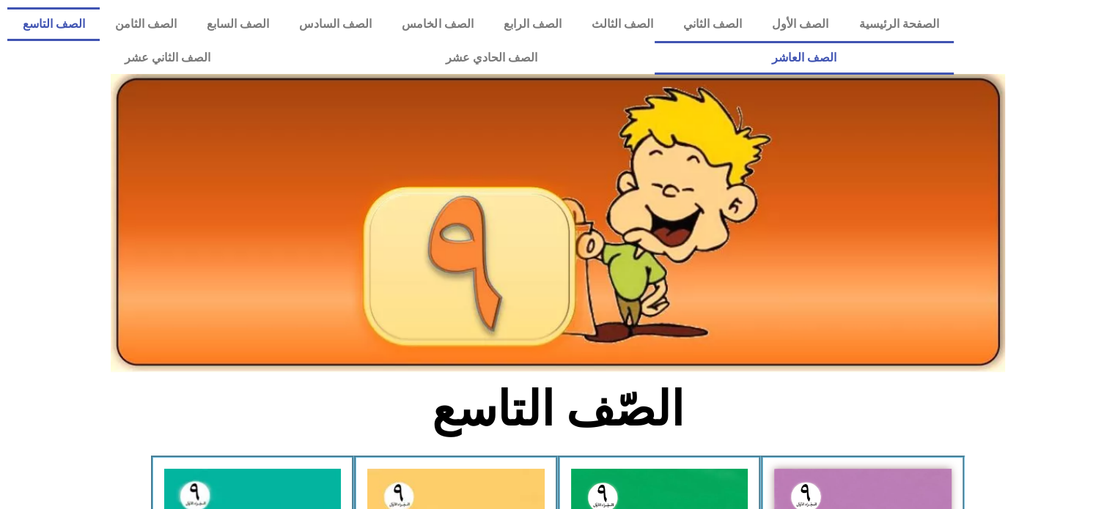
click at [655, 41] on link "الصف العاشر" at bounding box center [804, 58] width 299 height 34
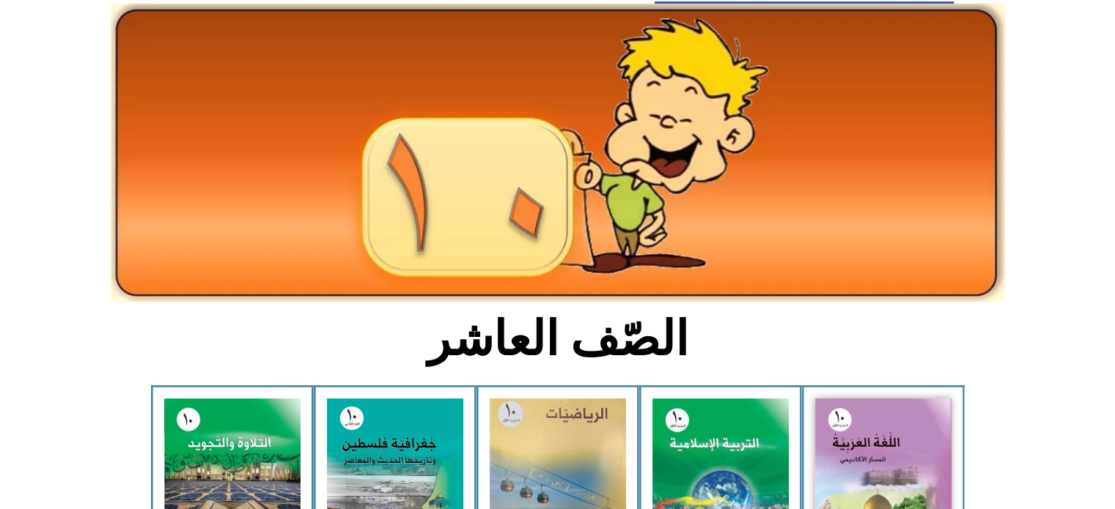
scroll to position [30, 0]
